Goal: Navigation & Orientation: Find specific page/section

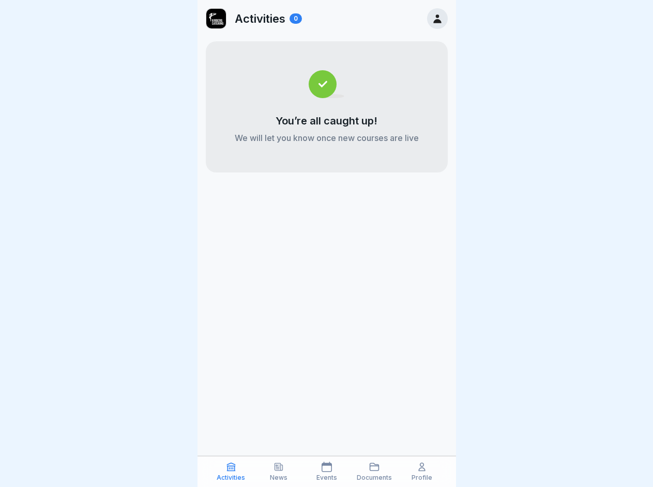
click at [231, 472] on icon at bounding box center [231, 467] width 10 height 10
click at [278, 472] on icon at bounding box center [278, 467] width 10 height 10
click at [326, 472] on icon at bounding box center [326, 467] width 10 height 10
click at [374, 472] on icon at bounding box center [374, 467] width 10 height 10
click at [422, 472] on icon at bounding box center [421, 467] width 10 height 10
